Goal: Find contact information: Find contact information

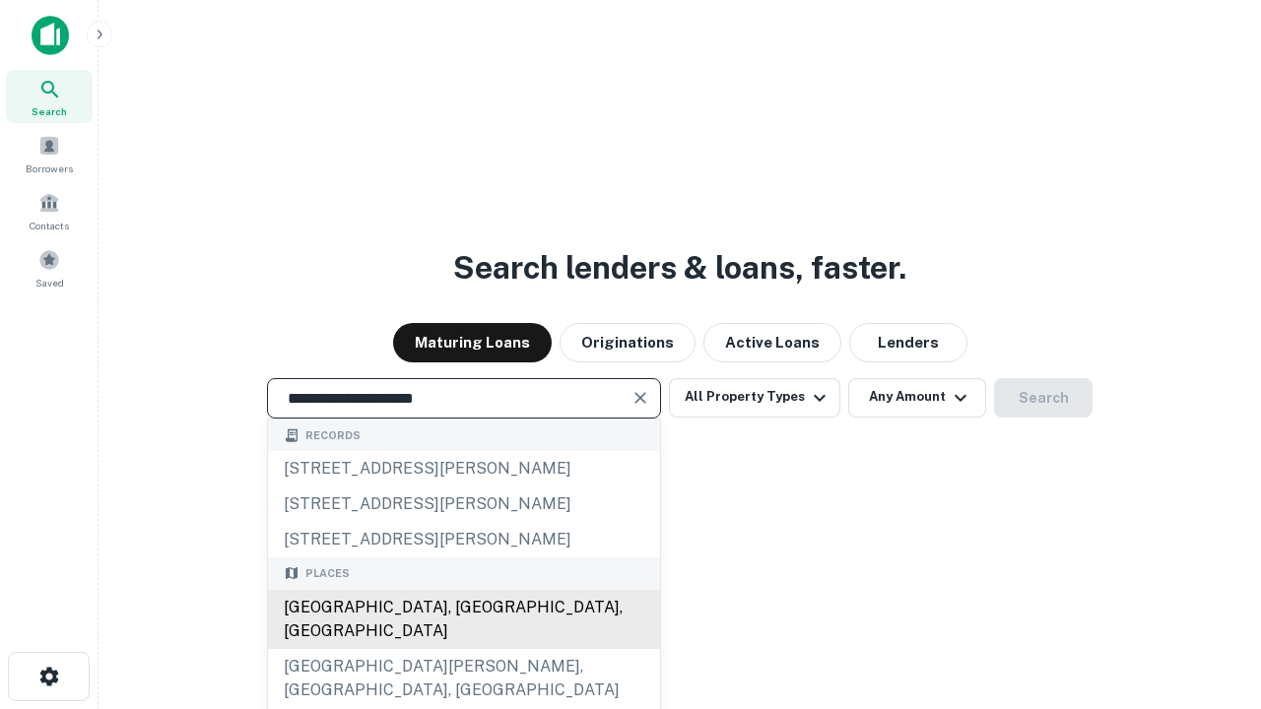
click at [463, 649] on div "[GEOGRAPHIC_DATA], [GEOGRAPHIC_DATA], [GEOGRAPHIC_DATA]" at bounding box center [464, 619] width 392 height 59
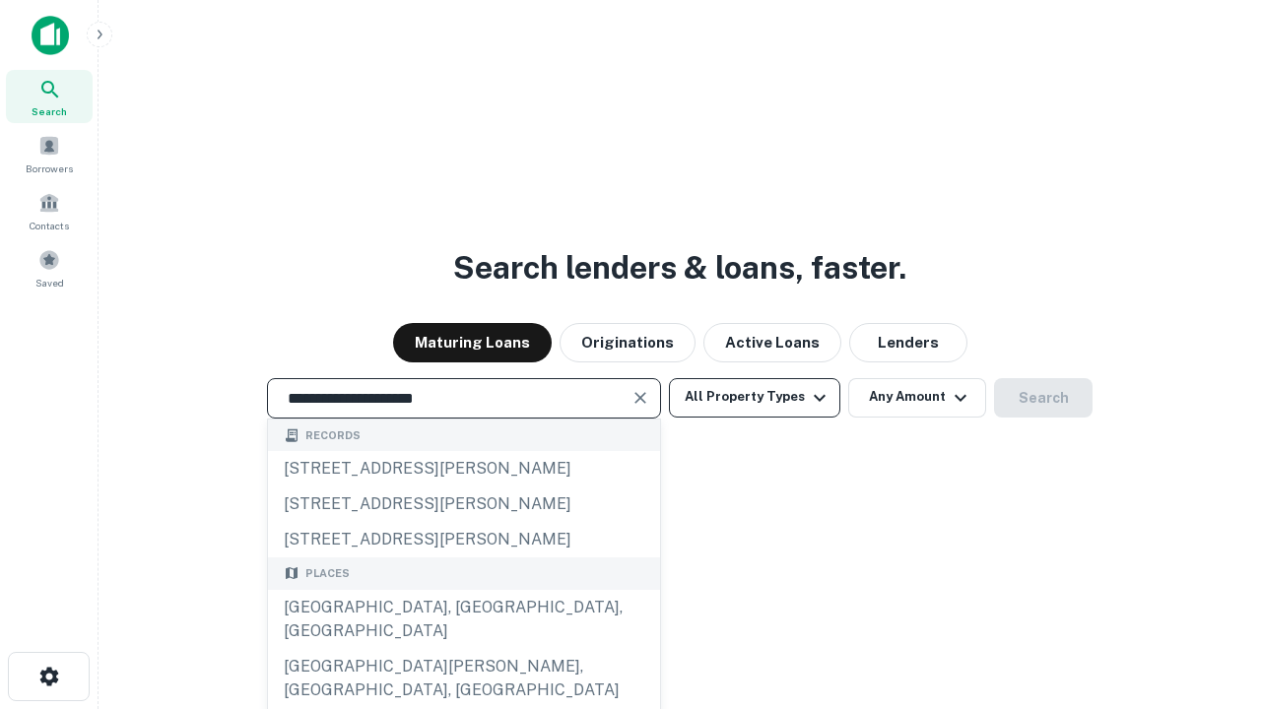
type input "**********"
click at [755, 397] on button "All Property Types" at bounding box center [754, 397] width 171 height 39
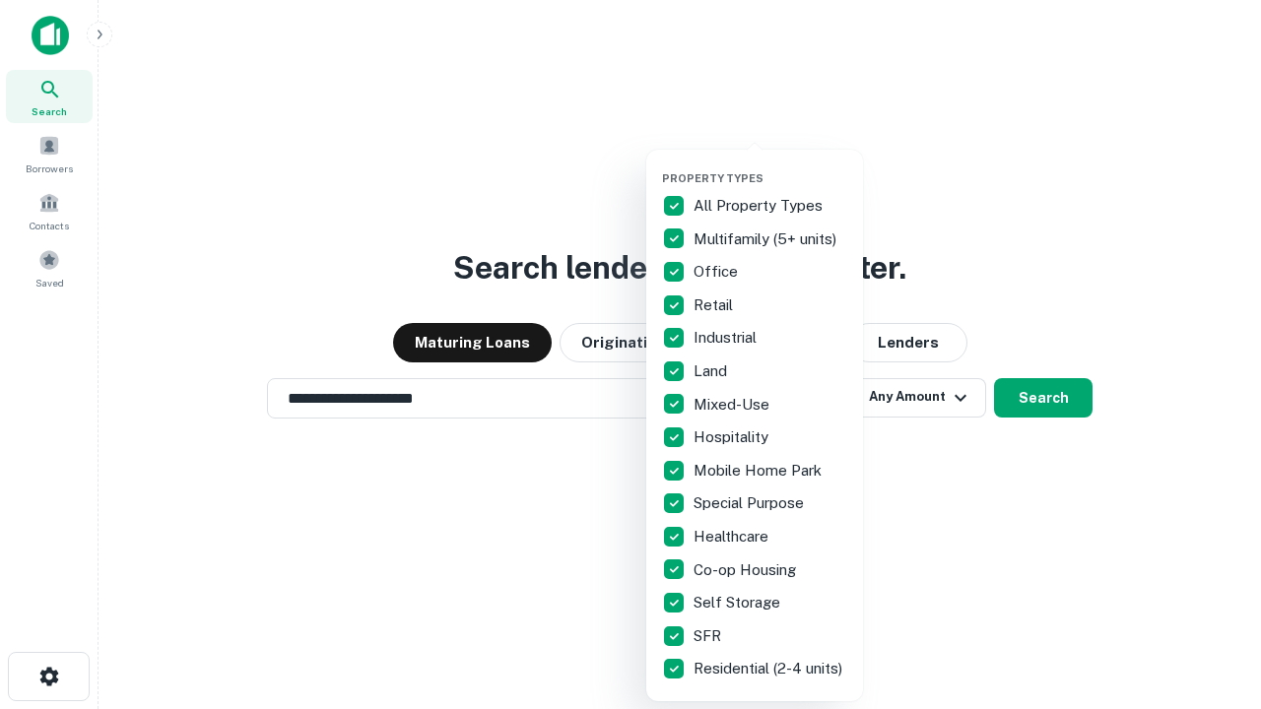
click at [770, 166] on button "button" at bounding box center [770, 166] width 217 height 1
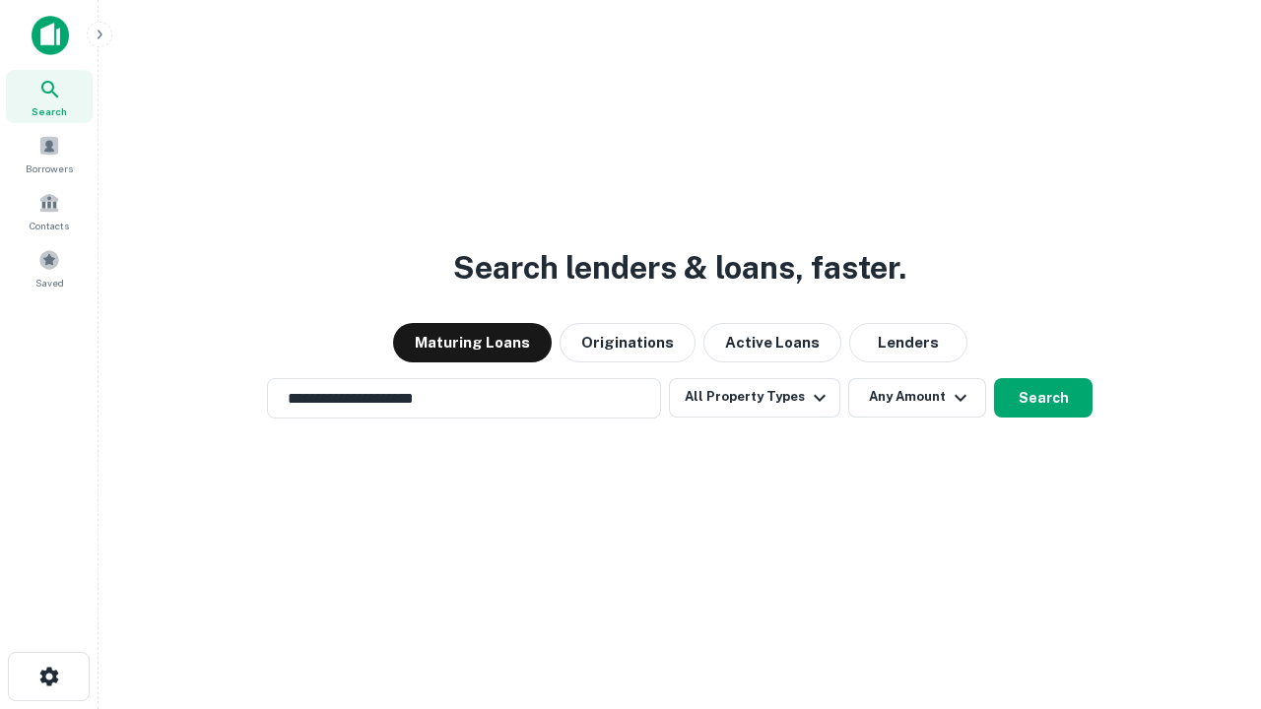
scroll to position [31, 0]
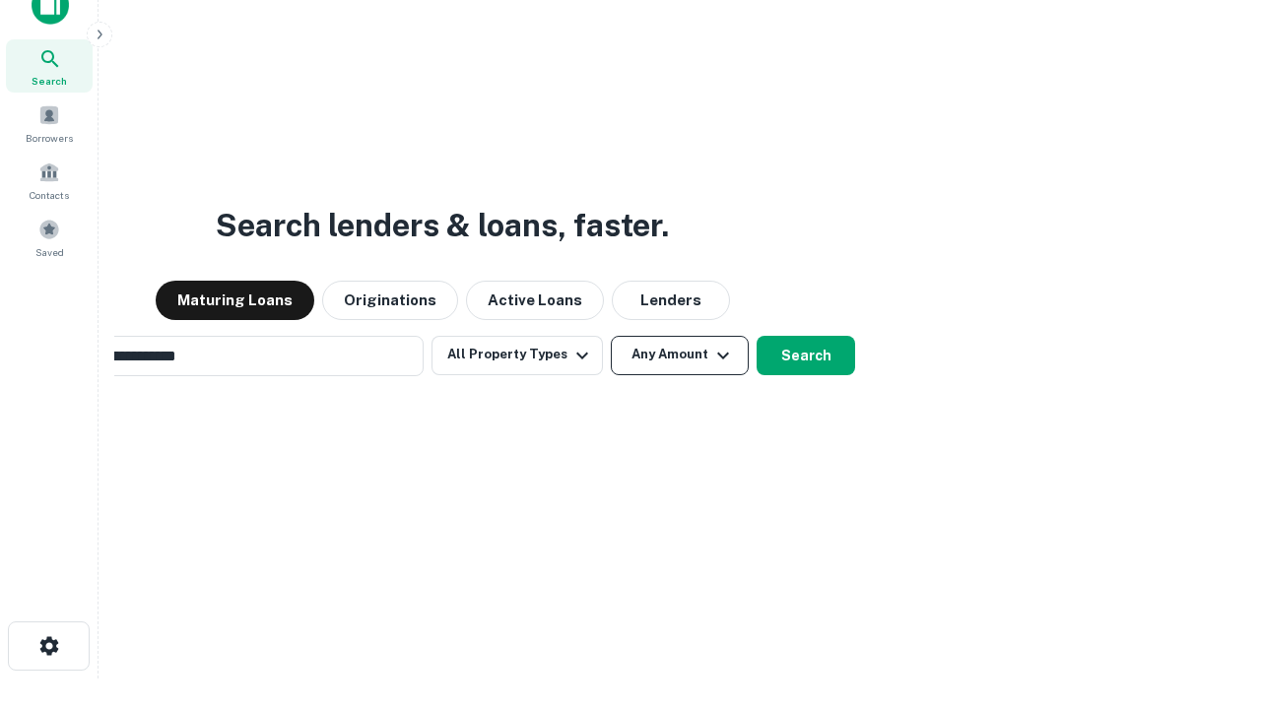
click at [611, 336] on button "Any Amount" at bounding box center [680, 355] width 138 height 39
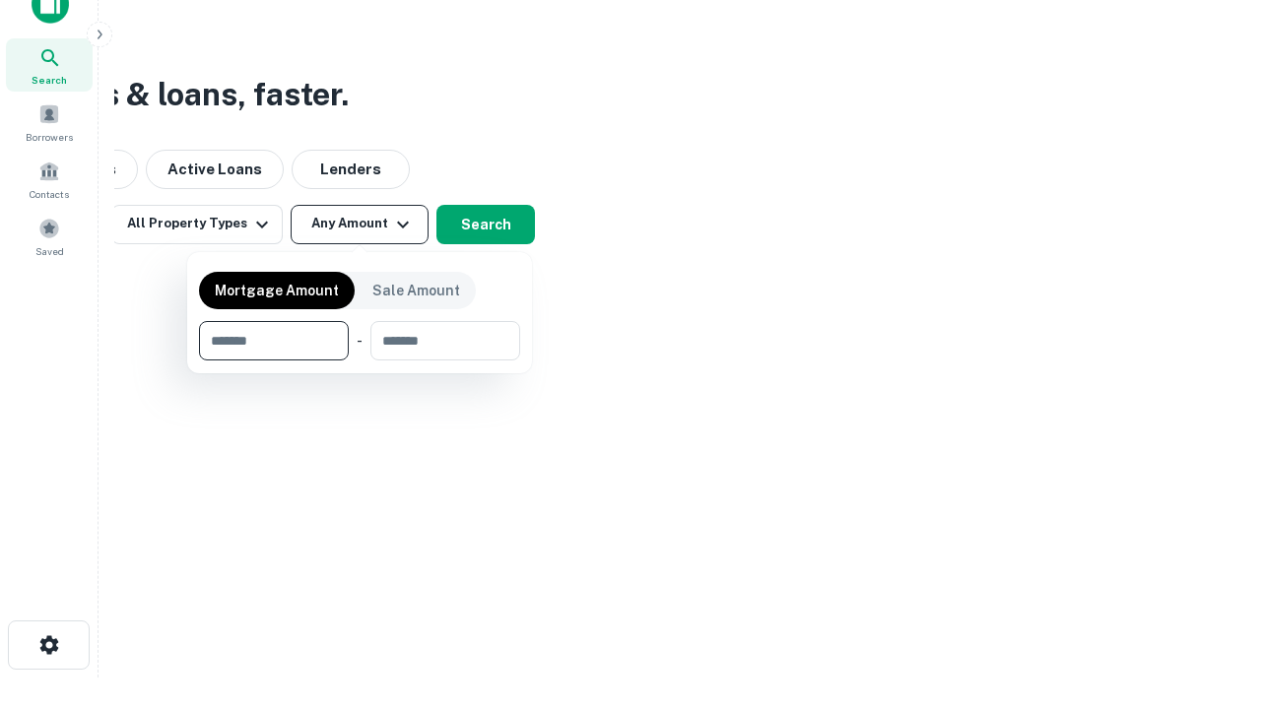
type input "*******"
click at [360, 361] on button "button" at bounding box center [359, 361] width 321 height 1
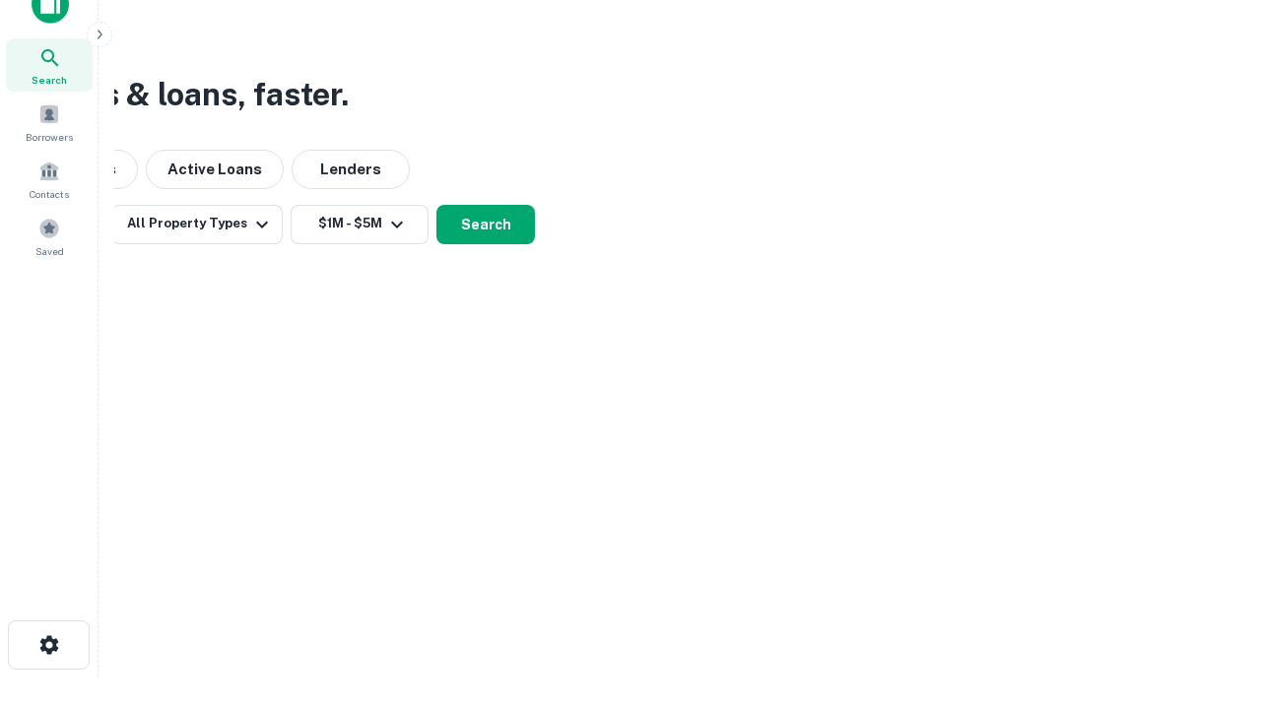
scroll to position [31, 0]
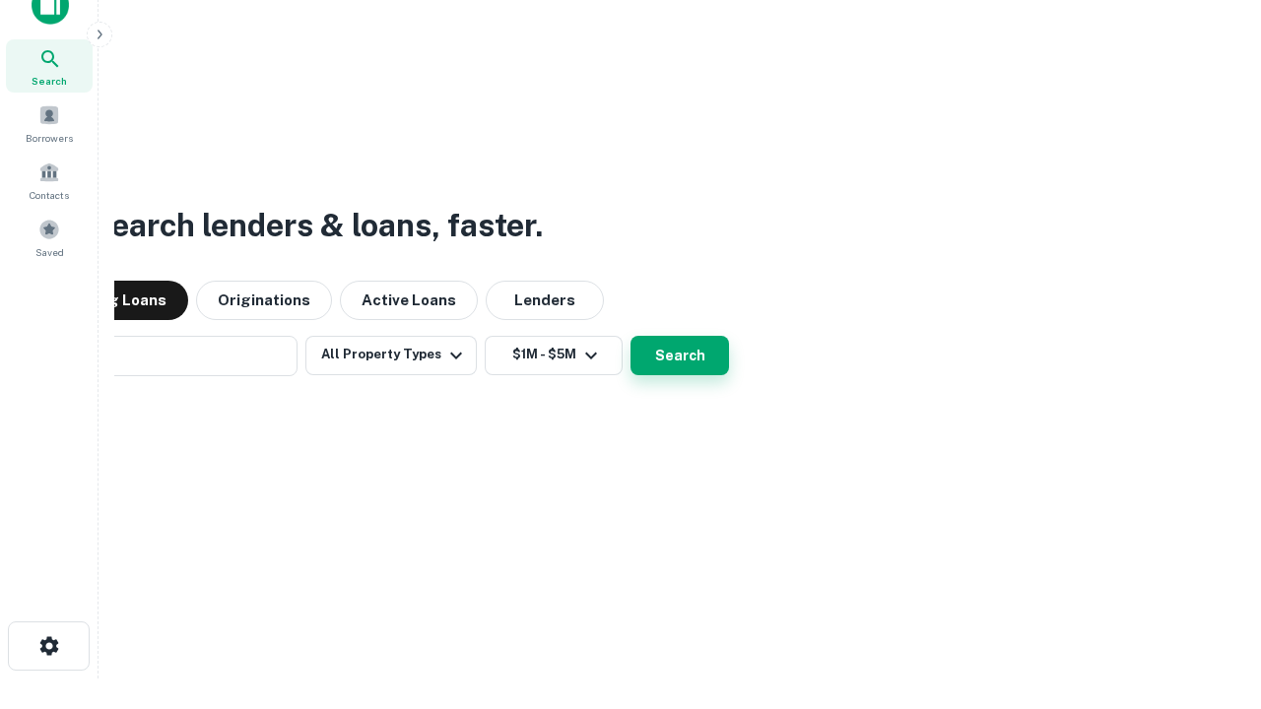
click at [631, 336] on button "Search" at bounding box center [680, 355] width 99 height 39
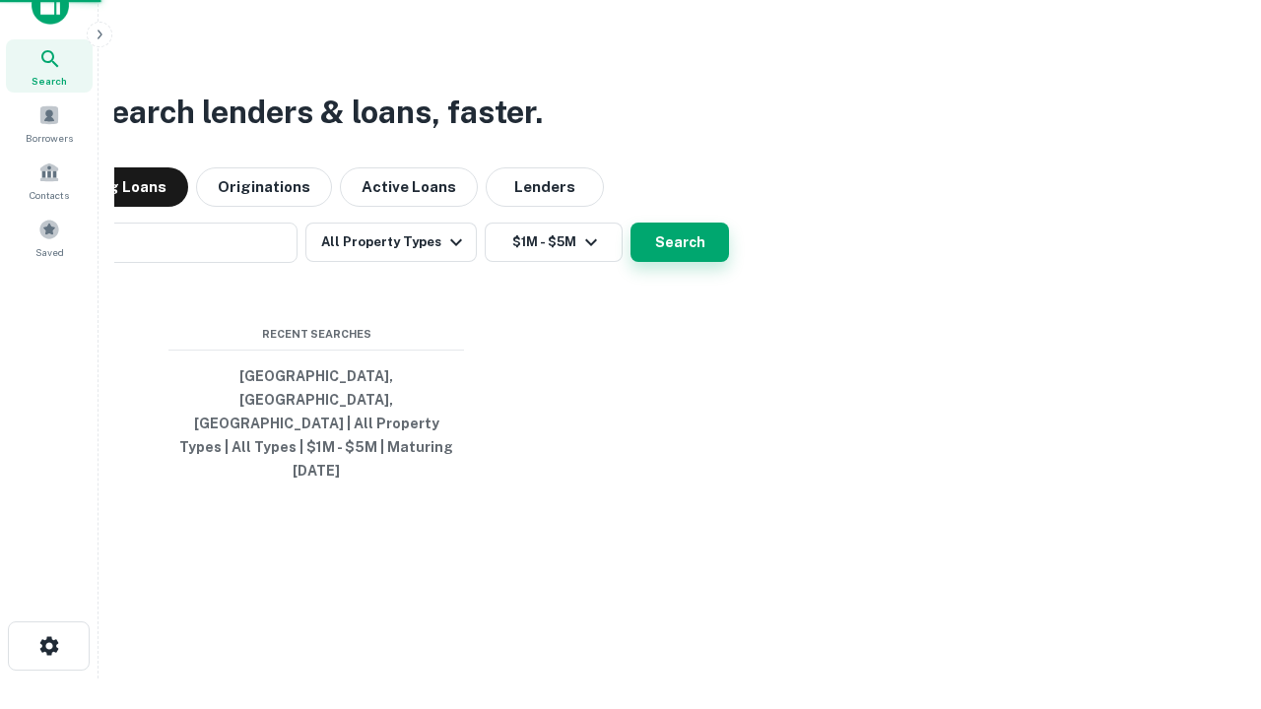
scroll to position [32, 0]
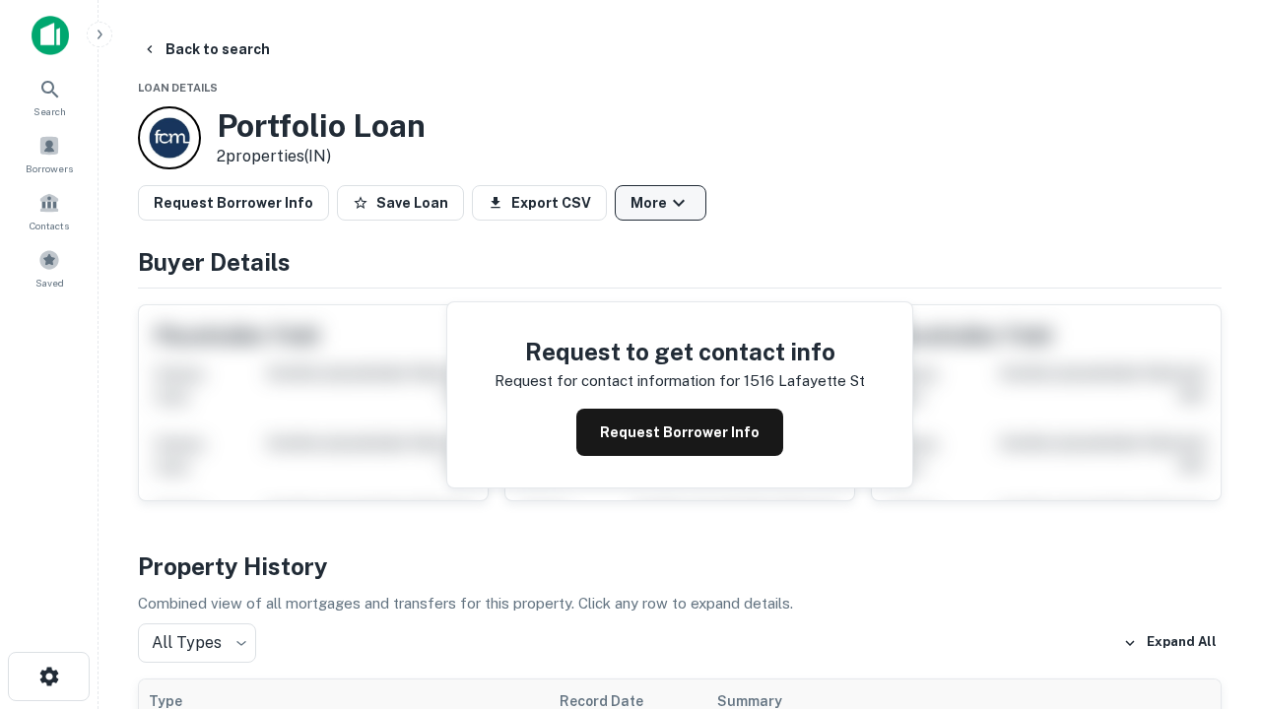
click at [660, 203] on button "More" at bounding box center [661, 202] width 92 height 35
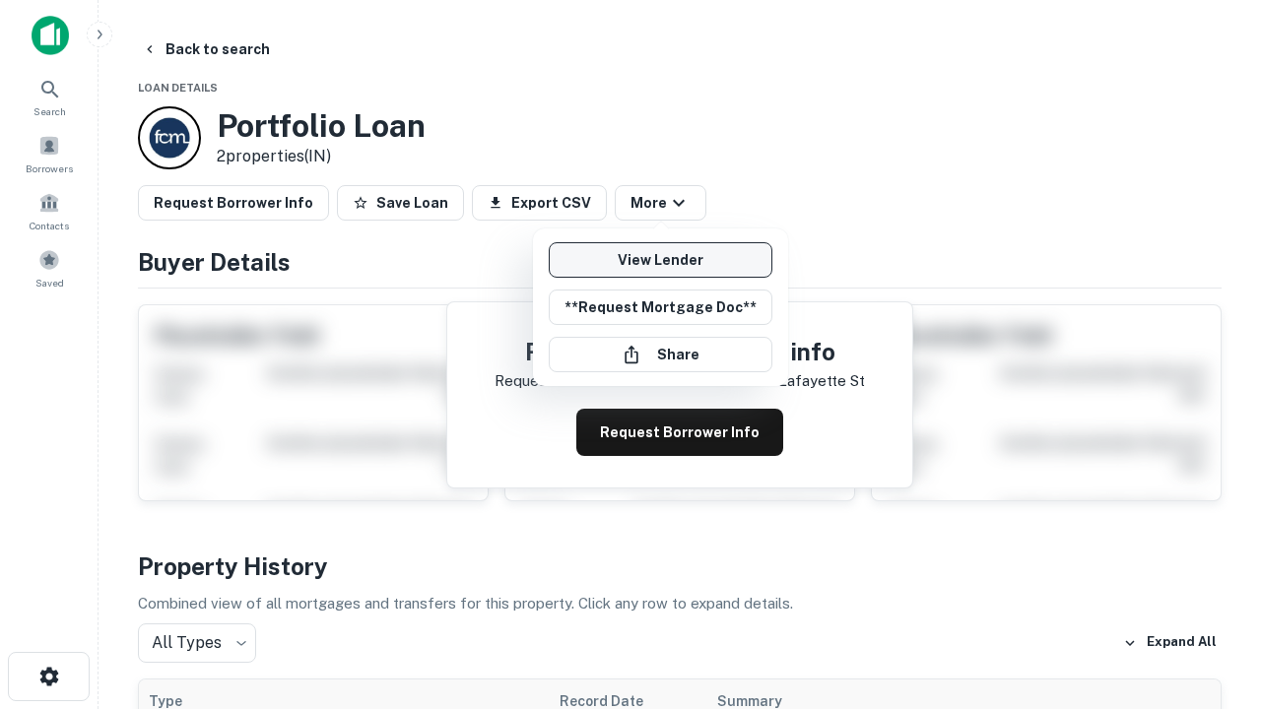
click at [660, 260] on link "View Lender" at bounding box center [661, 259] width 224 height 35
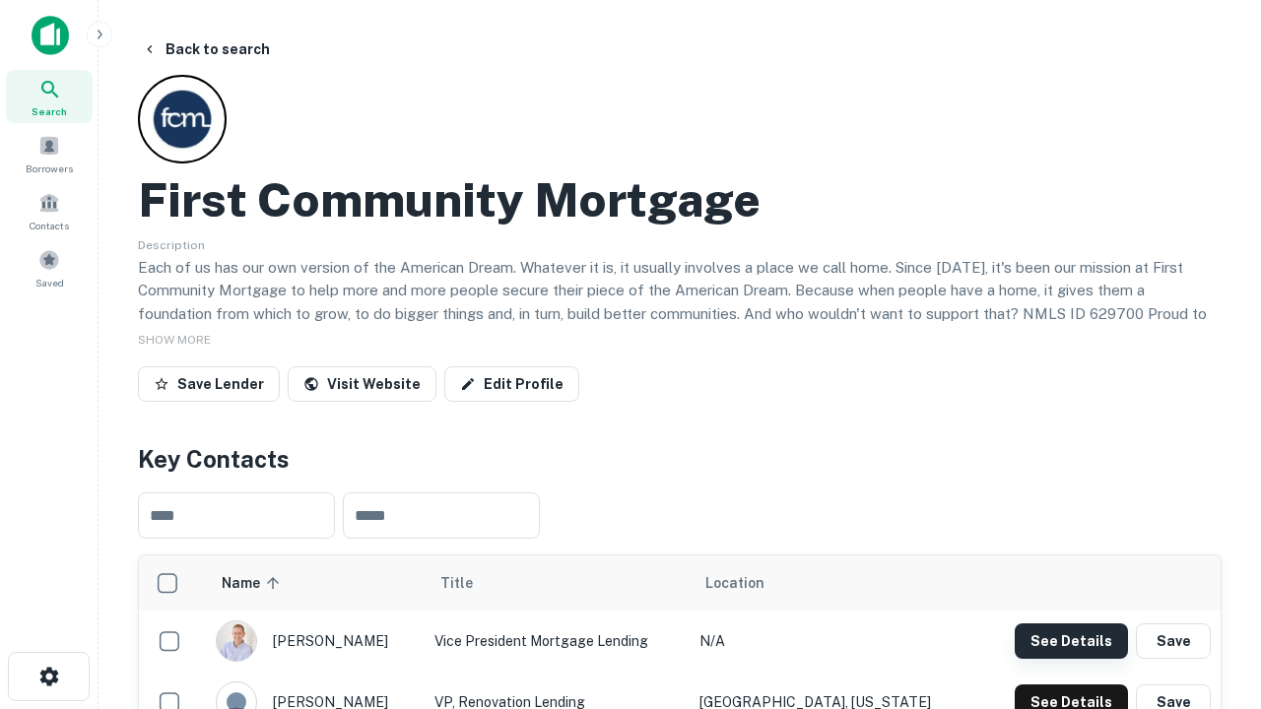
click at [1071, 640] on button "See Details" at bounding box center [1071, 641] width 113 height 35
click at [48, 677] on icon "button" at bounding box center [49, 677] width 24 height 24
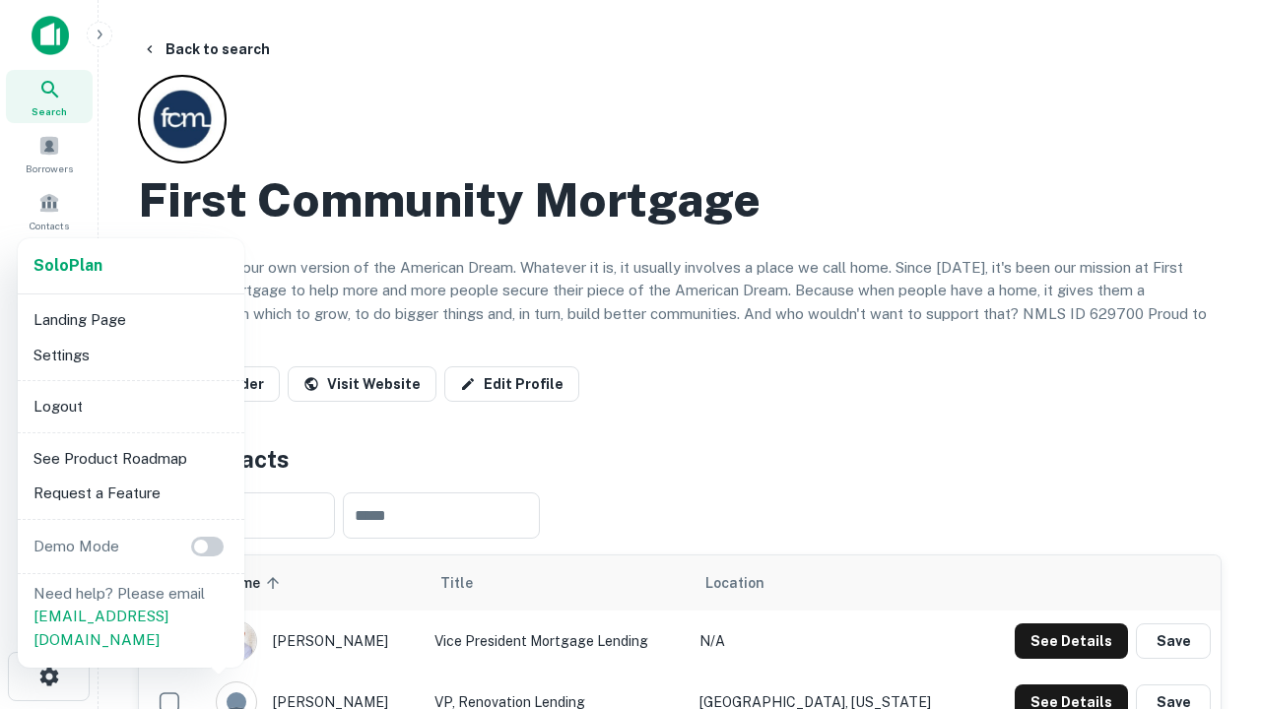
click at [130, 406] on li "Logout" at bounding box center [131, 406] width 211 height 35
